Goal: Information Seeking & Learning: Learn about a topic

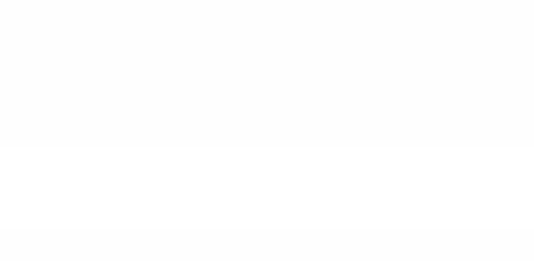
type input "******"
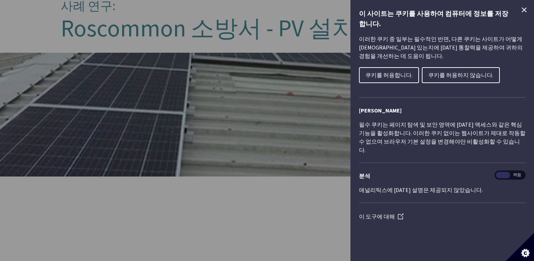
scroll to position [212, 0]
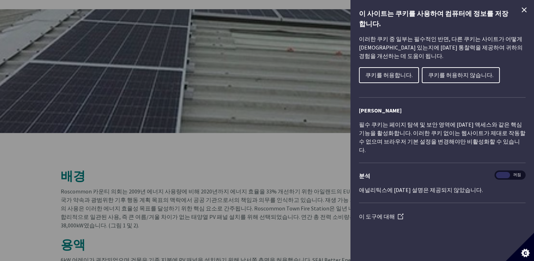
click at [526, 9] on icon "쿠키 제어 닫기" at bounding box center [524, 10] width 8 height 8
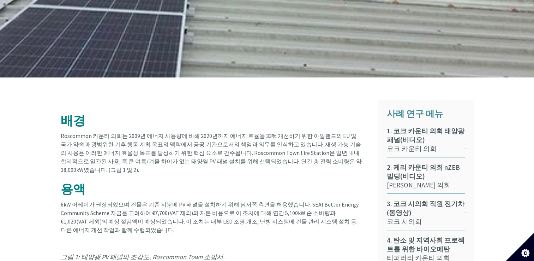
scroll to position [318, 0]
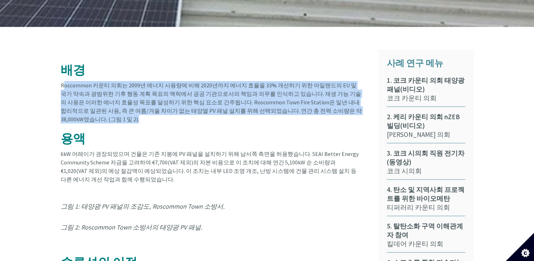
drag, startPoint x: 63, startPoint y: 84, endPoint x: 362, endPoint y: 112, distance: 300.4
click at [362, 112] on div "Roscommon 카운티 의회는 2009년 에너지 사용량에 비해 2020년까지 에너지 효율을 33% 개선하기 위한 아일랜드의 EU 및 국가 약…" at bounding box center [212, 102] width 302 height 42
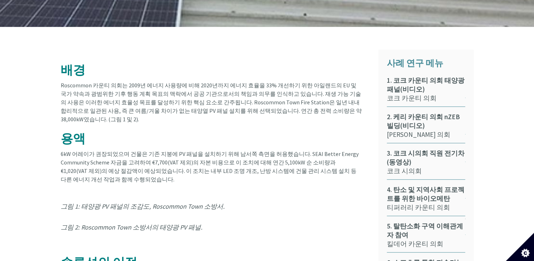
click at [254, 132] on h2 "용액" at bounding box center [212, 139] width 302 height 14
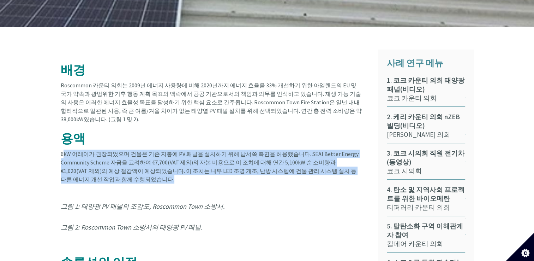
drag, startPoint x: 63, startPoint y: 142, endPoint x: 346, endPoint y: 174, distance: 285.1
click at [346, 174] on div "6kW 어레이가 권장되었으며 건물은 기존 지붕에 PV 패널을 설치하기 위해 남서쪽 측면을 허용했습니다. SEAI Better Energy Co…" at bounding box center [212, 166] width 302 height 34
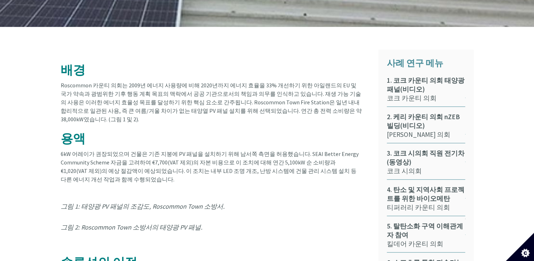
click at [235, 185] on h2 at bounding box center [212, 190] width 302 height 14
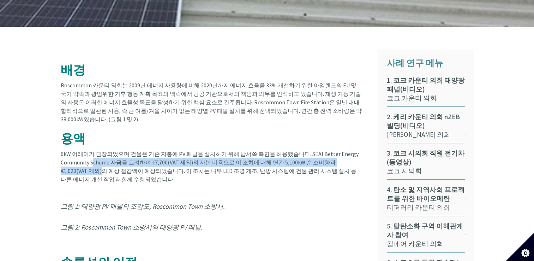
drag, startPoint x: 104, startPoint y: 152, endPoint x: 360, endPoint y: 152, distance: 256.4
click at [359, 152] on font "6kW 어레이가 권장되었으며 건물은 기존 지붕에 PV 패널을 설치하기 위해 남서쪽 측면을 허용했습니다. SEAI Better Energy Co…" at bounding box center [210, 166] width 298 height 32
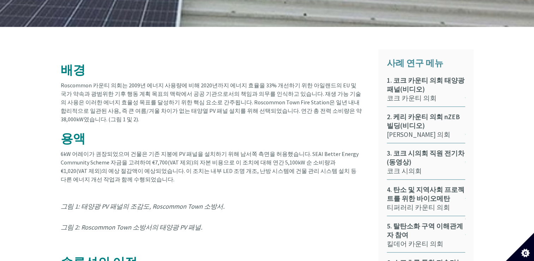
drag, startPoint x: 360, startPoint y: 152, endPoint x: 275, endPoint y: 179, distance: 88.8
click at [276, 183] on h2 at bounding box center [212, 190] width 302 height 14
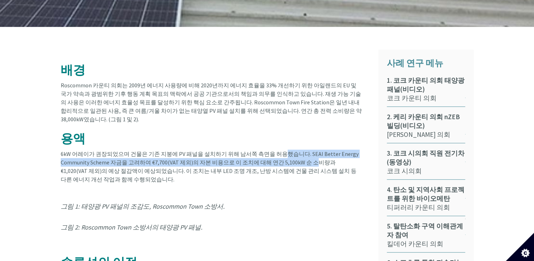
drag, startPoint x: 271, startPoint y: 146, endPoint x: 304, endPoint y: 154, distance: 34.3
click at [304, 154] on font "6kW 어레이가 권장되었으며 건물은 기존 지붕에 PV 패널을 설치하기 위해 남서쪽 측면을 허용했습니다. SEAI Better Energy Co…" at bounding box center [210, 166] width 298 height 32
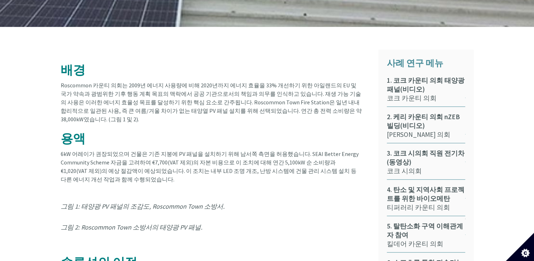
drag, startPoint x: 304, startPoint y: 154, endPoint x: 297, endPoint y: 170, distance: 17.1
click at [297, 170] on div "6kW 어레이가 권장되었으며 건물은 기존 지붕에 PV 패널을 설치하기 위해 남서쪽 측면을 허용했습니다. SEAI Better Energy Co…" at bounding box center [212, 166] width 302 height 34
drag, startPoint x: 72, startPoint y: 166, endPoint x: 143, endPoint y: 169, distance: 70.7
click at [142, 169] on div "6kW 어레이가 권장되었으며 건물은 기존 지붕에 PV 패널을 설치하기 위해 남서쪽 측면을 허용했습니다. SEAI Better Energy Co…" at bounding box center [212, 166] width 302 height 34
drag, startPoint x: 143, startPoint y: 169, endPoint x: 163, endPoint y: 189, distance: 28.7
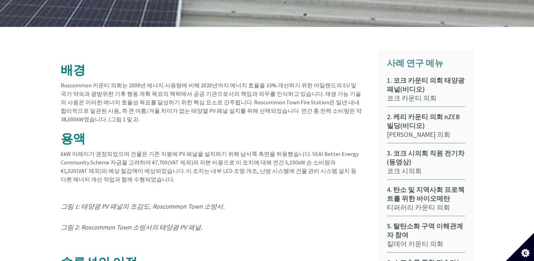
click at [164, 189] on article "배경 Roscommon 카운티 의회는 2009년 에너지 사용량에 비해 2020년까지 에너지 효율을 33% 개선하기 위한 아일랜드의 EU 및 국…" at bounding box center [214, 211] width 307 height 325
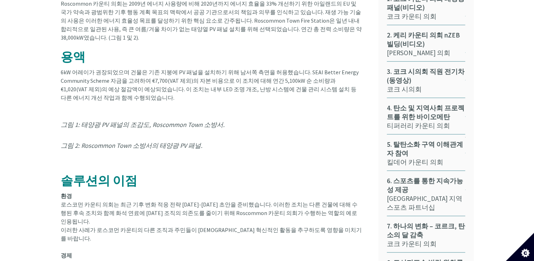
scroll to position [387, 0]
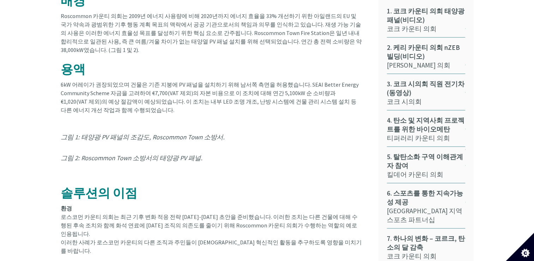
click at [129, 133] on em "그림 1: 태양광 PV 패널의 조감도, Roscommon Town 소방서." at bounding box center [143, 137] width 164 height 8
click at [131, 133] on em "그림 1: 태양광 PV 패널의 조감도, Roscommon Town 소방서." at bounding box center [143, 137] width 164 height 8
click at [133, 133] on em "그림 1: 태양광 PV 패널의 조감도, Roscommon Town 소방서." at bounding box center [143, 137] width 164 height 8
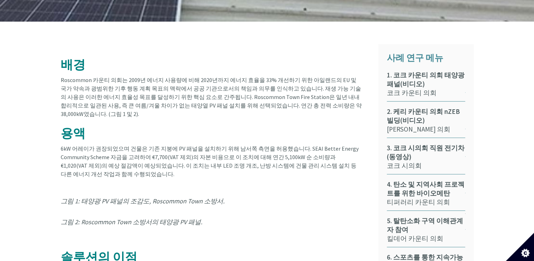
scroll to position [281, 0]
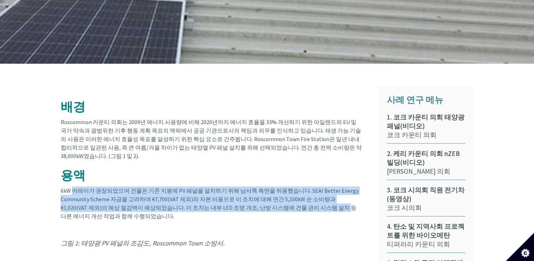
drag, startPoint x: 123, startPoint y: 187, endPoint x: 293, endPoint y: 199, distance: 170.3
click at [293, 199] on div "6kW 어레이가 권장되었으며 건물은 기존 지붕에 PV 패널을 설치하기 위해 남서쪽 측면을 허용했습니다. SEAI Better Energy Co…" at bounding box center [212, 203] width 302 height 34
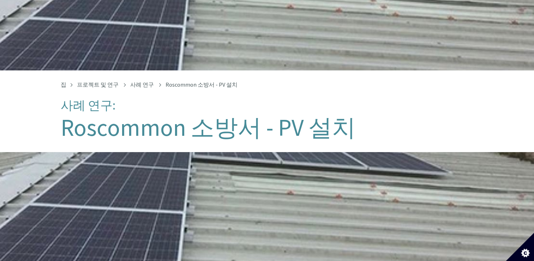
click at [197, 162] on div "태양 전지판" at bounding box center [267, 214] width 534 height 124
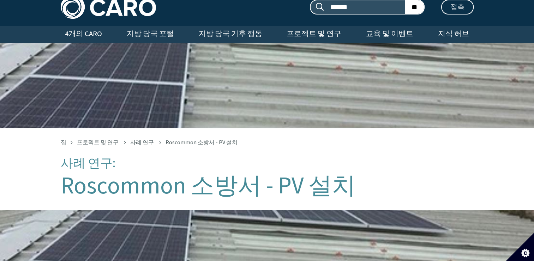
scroll to position [0, 0]
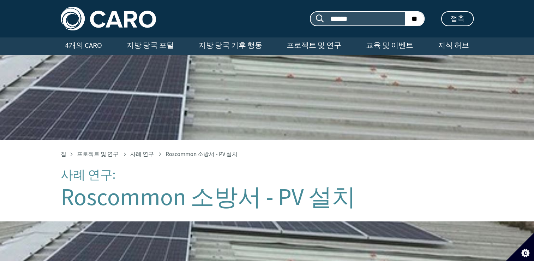
click at [191, 123] on div "태양 전지판" at bounding box center [267, 97] width 534 height 85
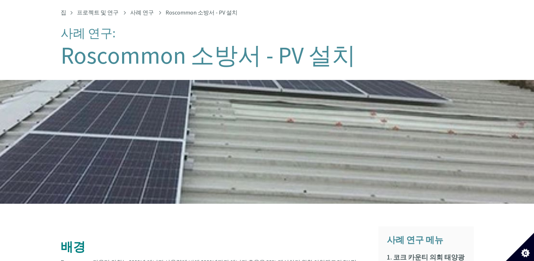
click at [195, 130] on div "태양 전지판" at bounding box center [267, 142] width 534 height 124
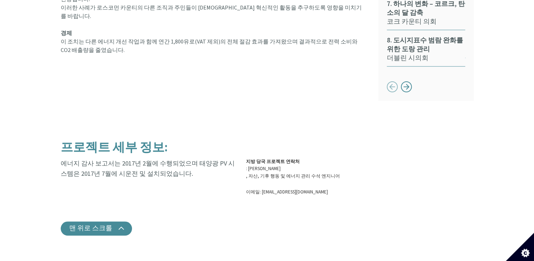
scroll to position [564, 0]
